Goal: Find specific page/section: Find specific page/section

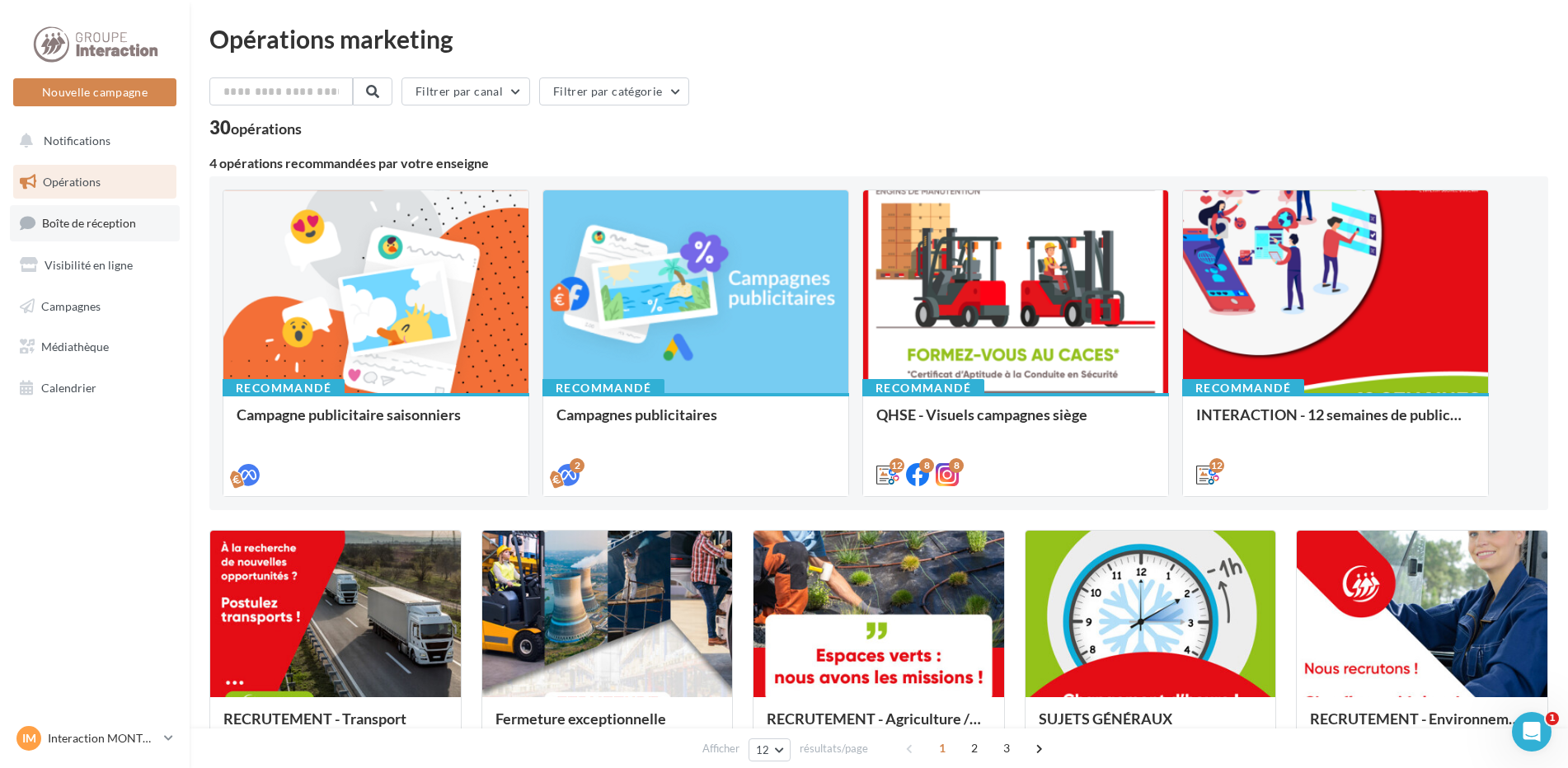
click at [108, 224] on span "Boîte de réception" at bounding box center [89, 223] width 94 height 14
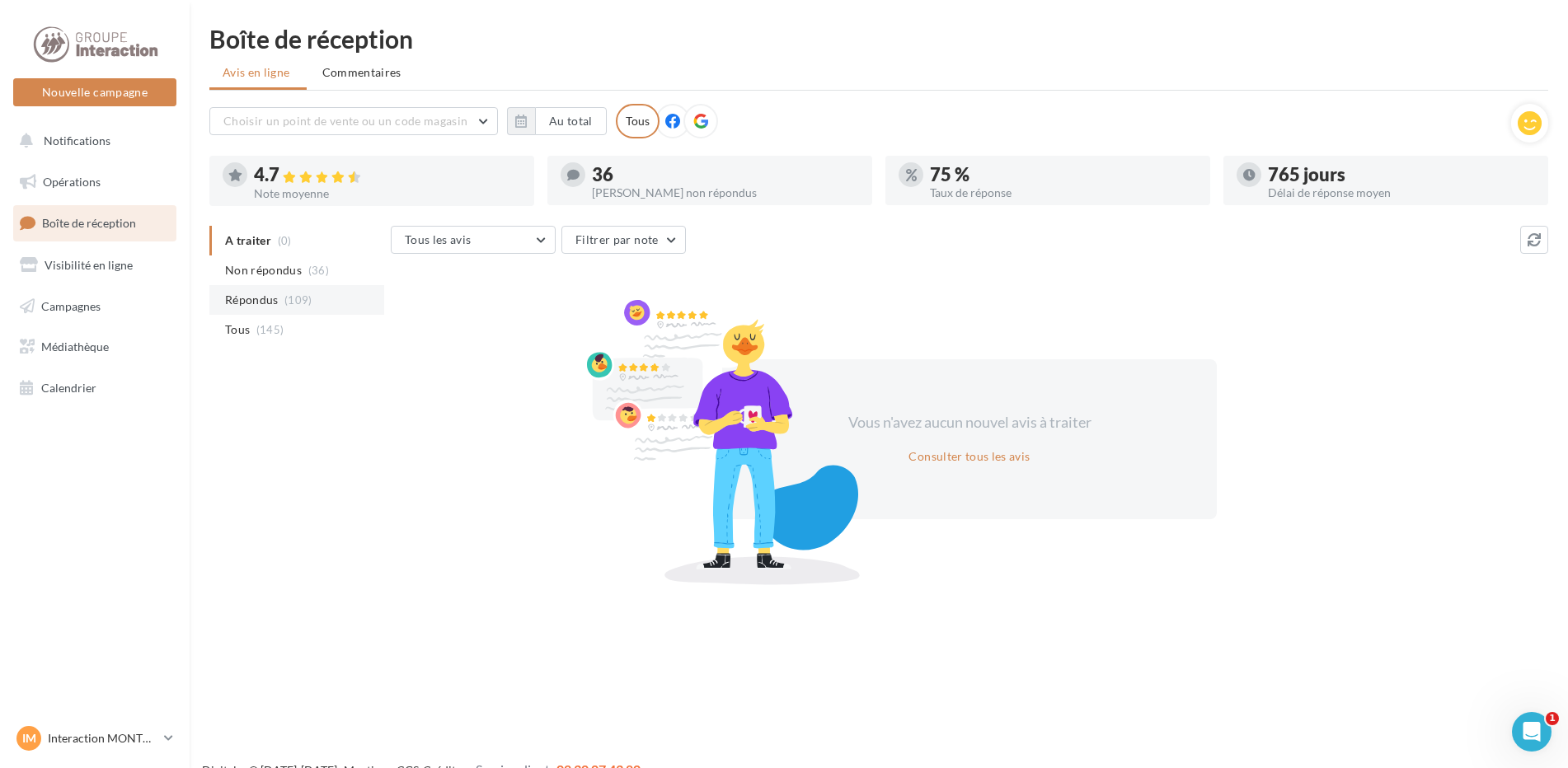
click at [269, 299] on span "Répondus" at bounding box center [251, 300] width 54 height 16
